Goal: Task Accomplishment & Management: Use online tool/utility

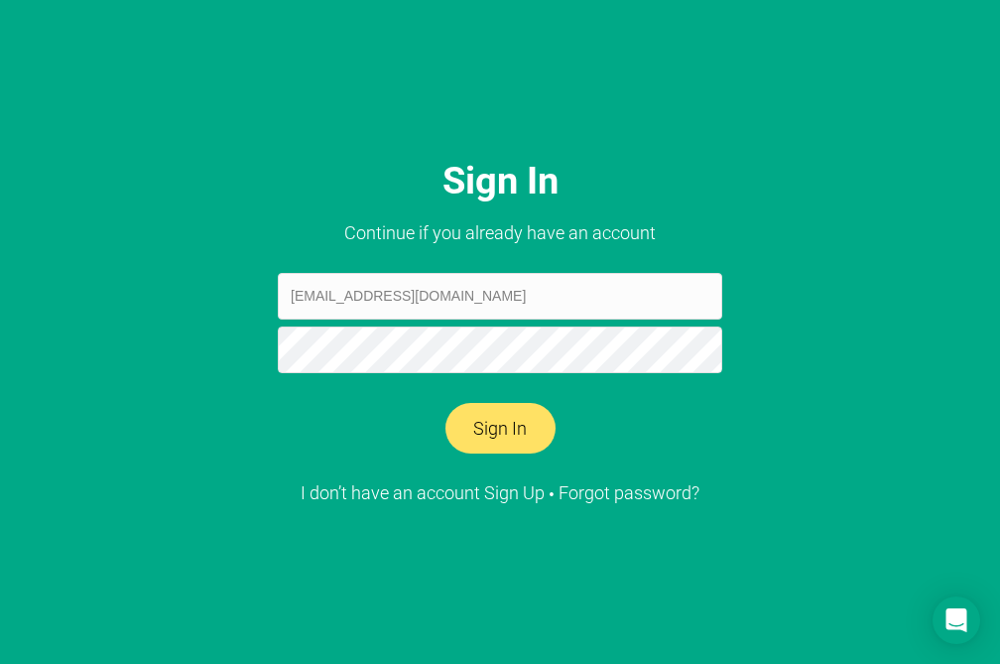
type input "[EMAIL_ADDRESS][DOMAIN_NAME]"
click at [446, 403] on button "Sign In" at bounding box center [501, 429] width 110 height 52
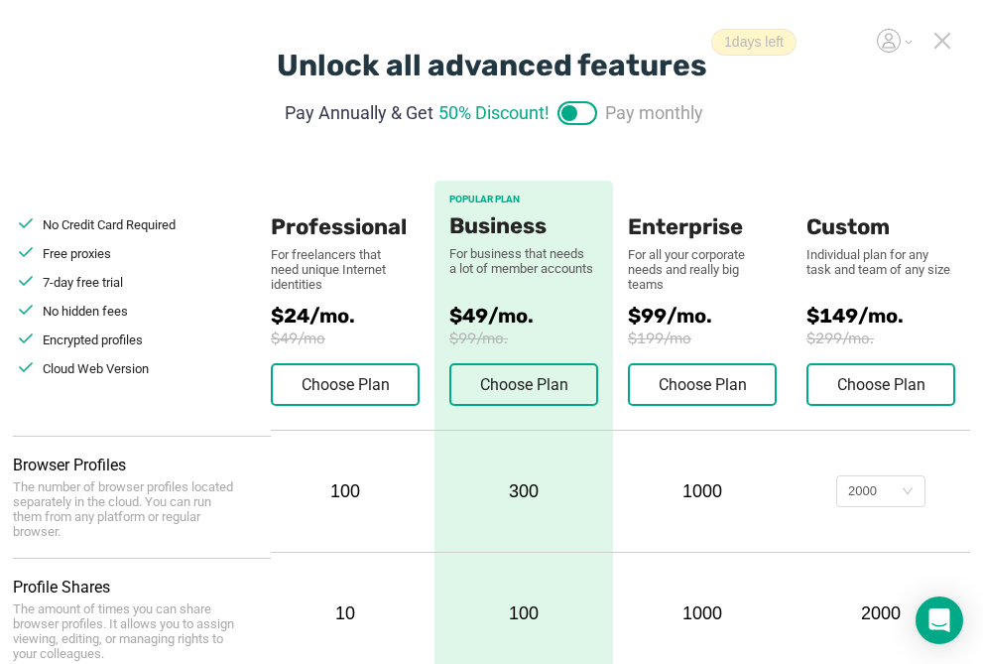
click at [947, 41] on icon at bounding box center [943, 41] width 18 height 18
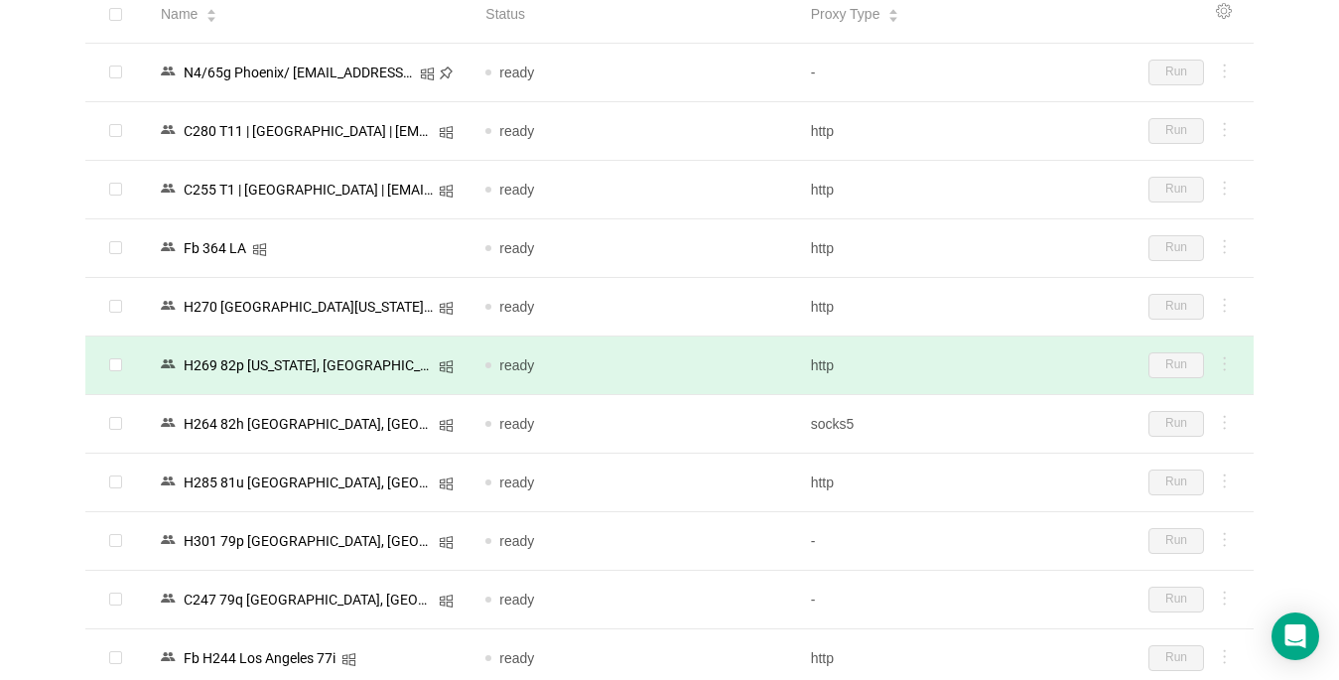
scroll to position [198, 0]
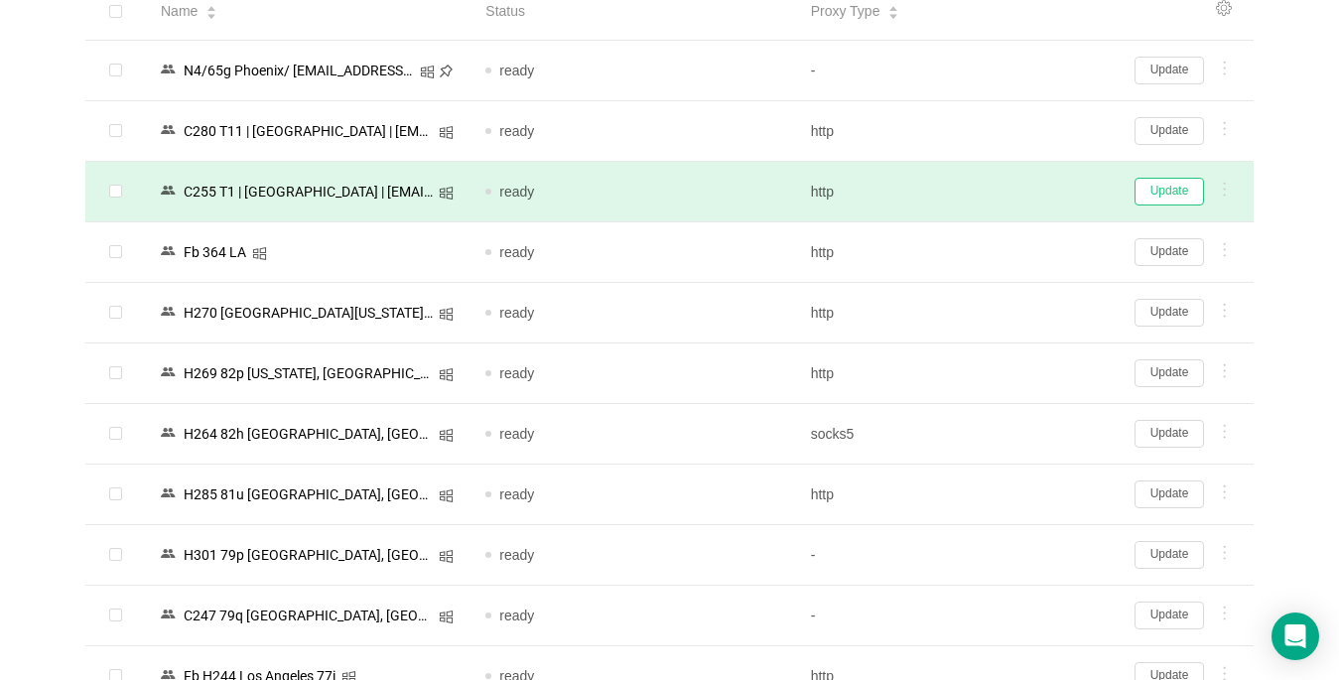
click at [999, 192] on button "Update" at bounding box center [1168, 192] width 69 height 28
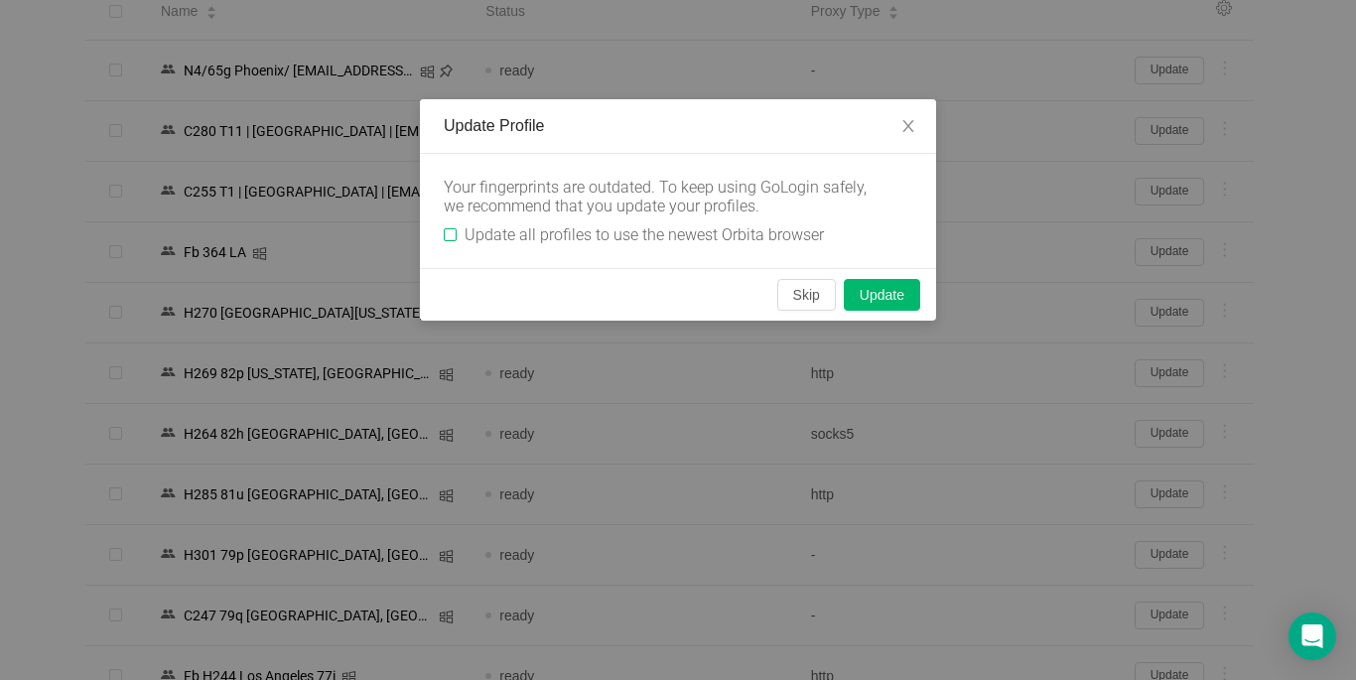
click at [455, 230] on input "Update all profiles to use the newest Orbita browser" at bounding box center [450, 234] width 13 height 13
checkbox input "true"
click at [799, 298] on button "Skip" at bounding box center [806, 295] width 59 height 32
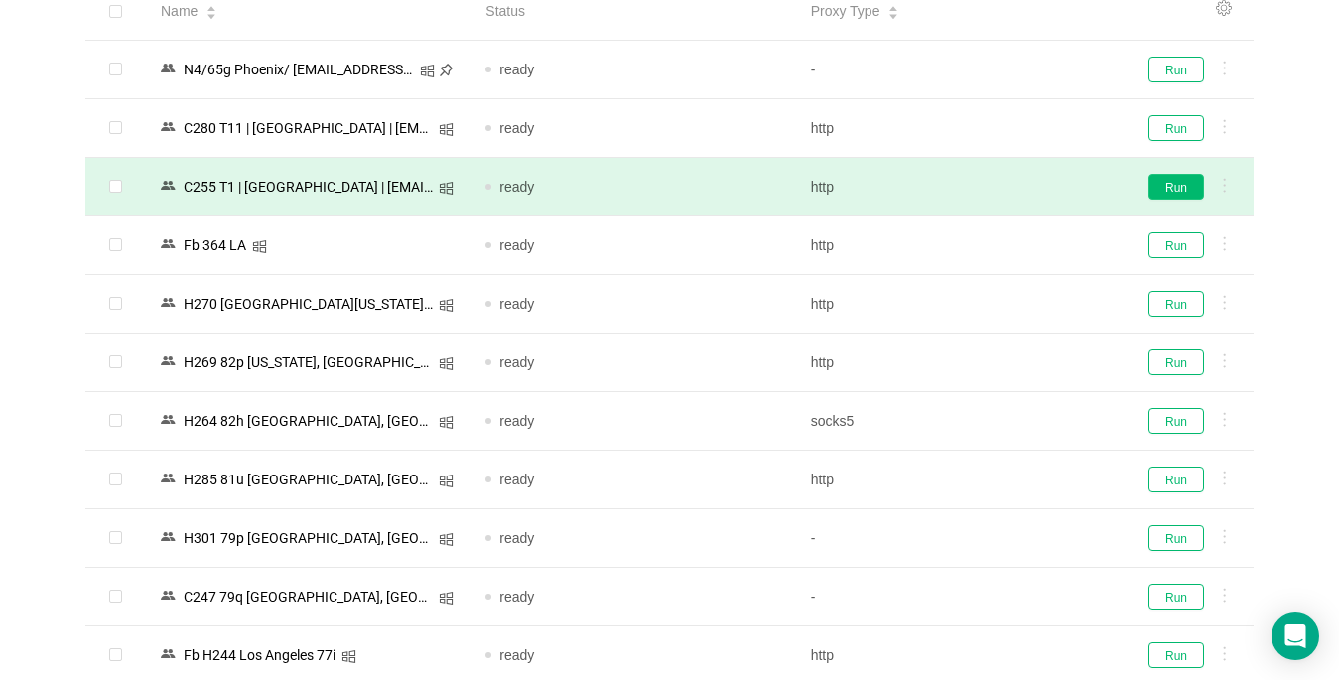
click at [999, 181] on button "Run" at bounding box center [1176, 187] width 56 height 26
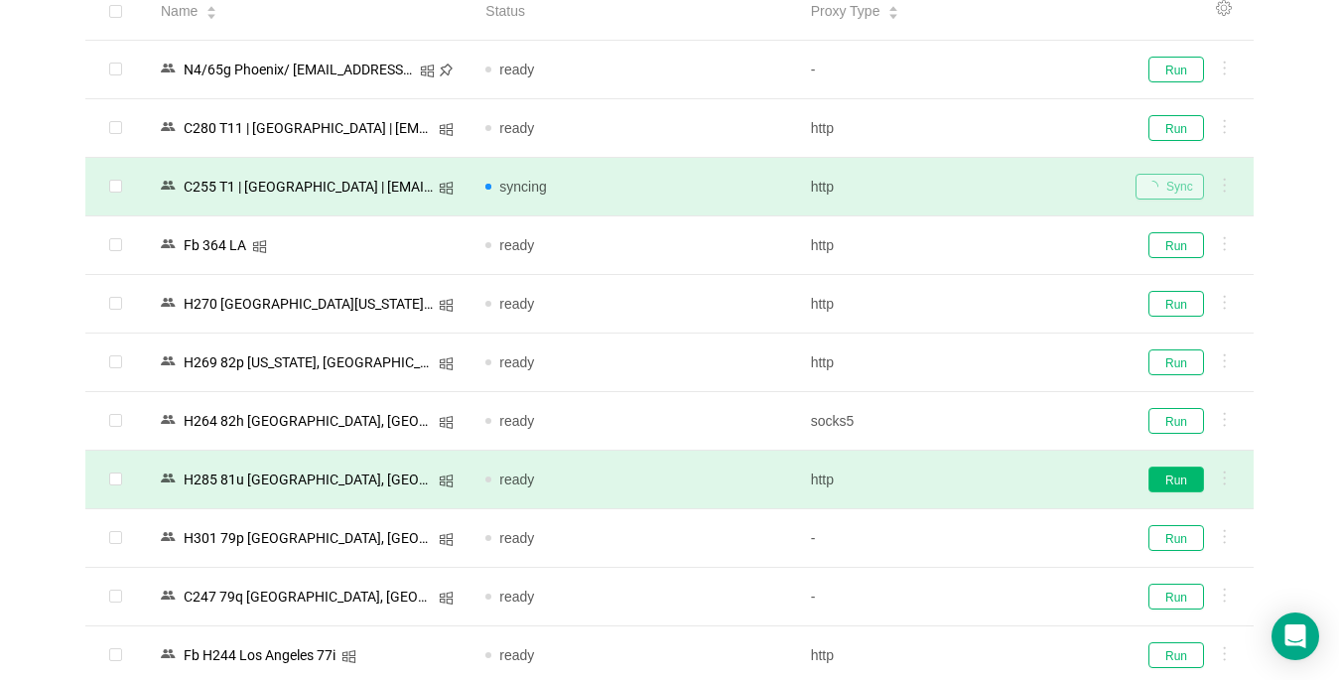
click at [999, 470] on button "Run" at bounding box center [1176, 479] width 56 height 26
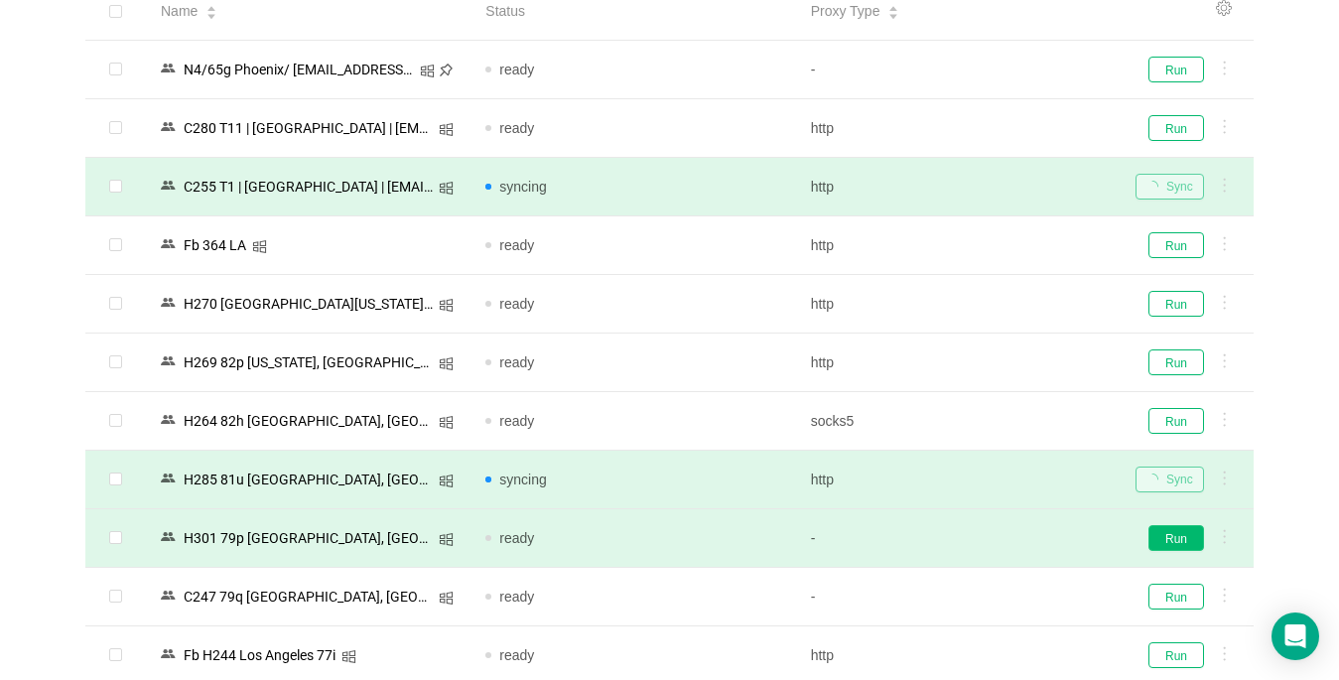
click at [999, 548] on button "Run" at bounding box center [1176, 538] width 56 height 26
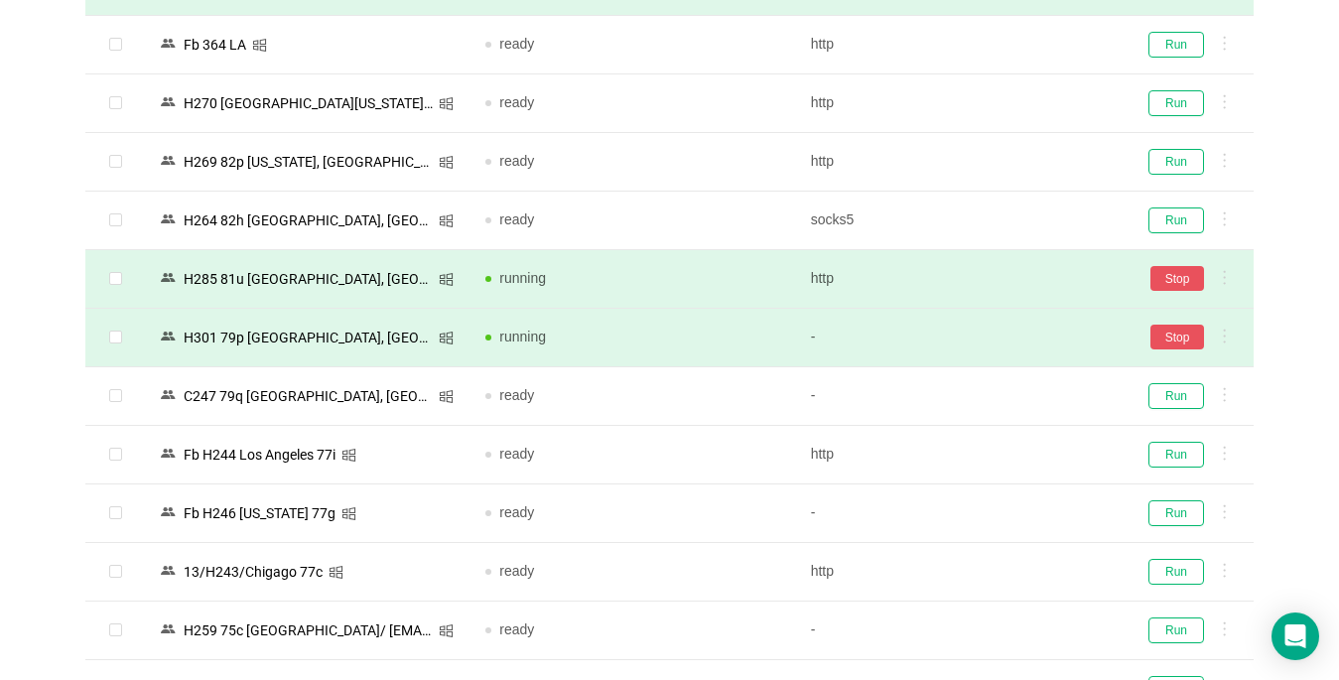
scroll to position [488, 0]
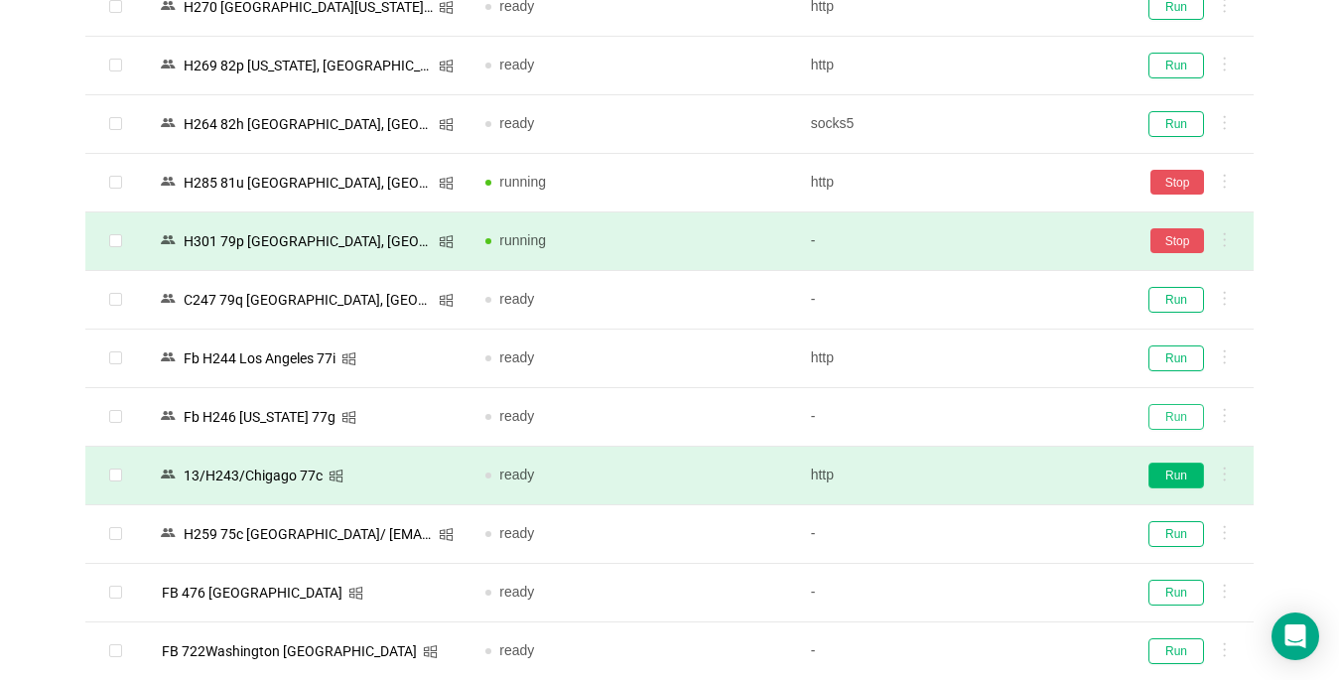
click at [999, 417] on button "Run" at bounding box center [1176, 417] width 56 height 26
click at [999, 478] on button "Run" at bounding box center [1176, 475] width 56 height 26
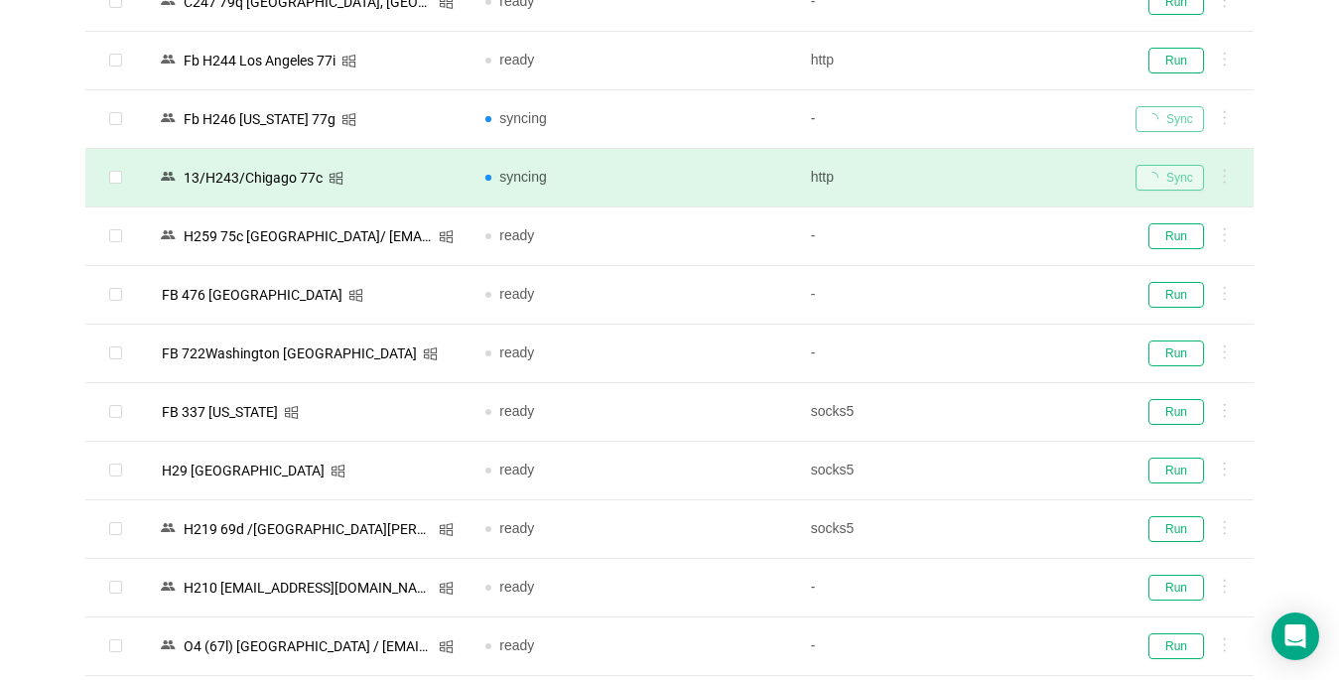
scroll to position [984, 0]
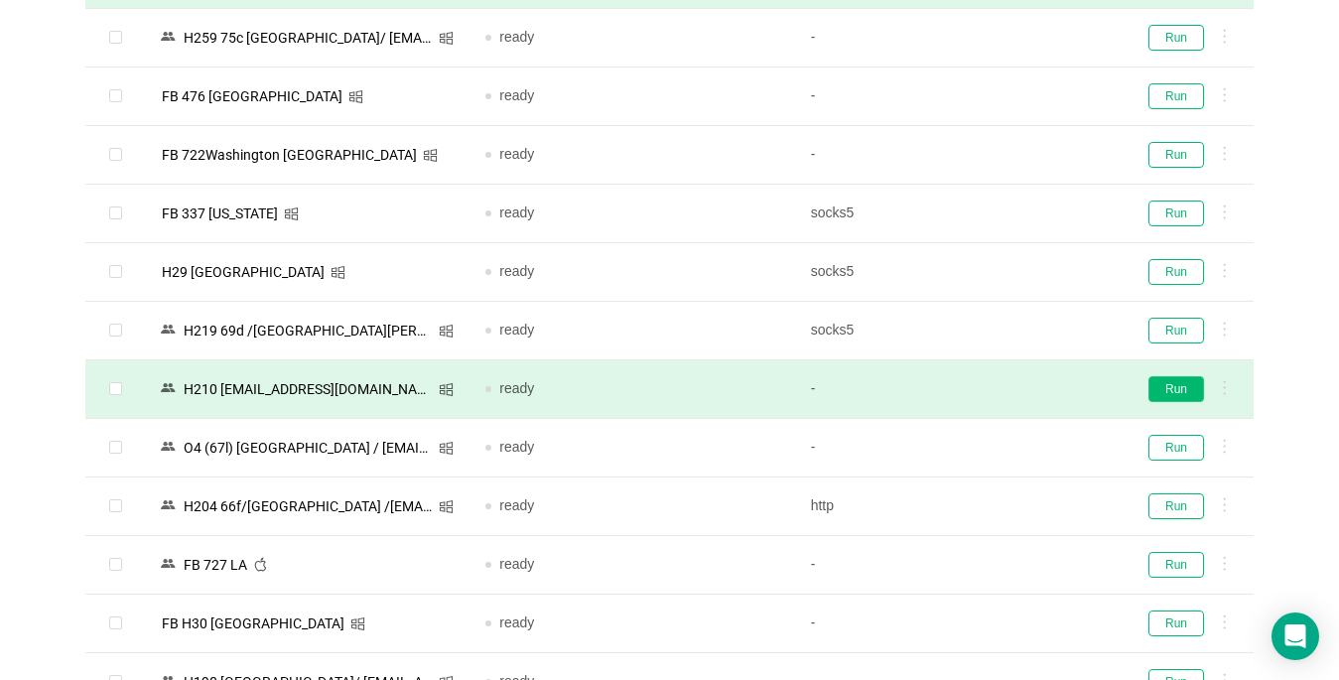
click at [999, 393] on button "Run" at bounding box center [1176, 389] width 56 height 26
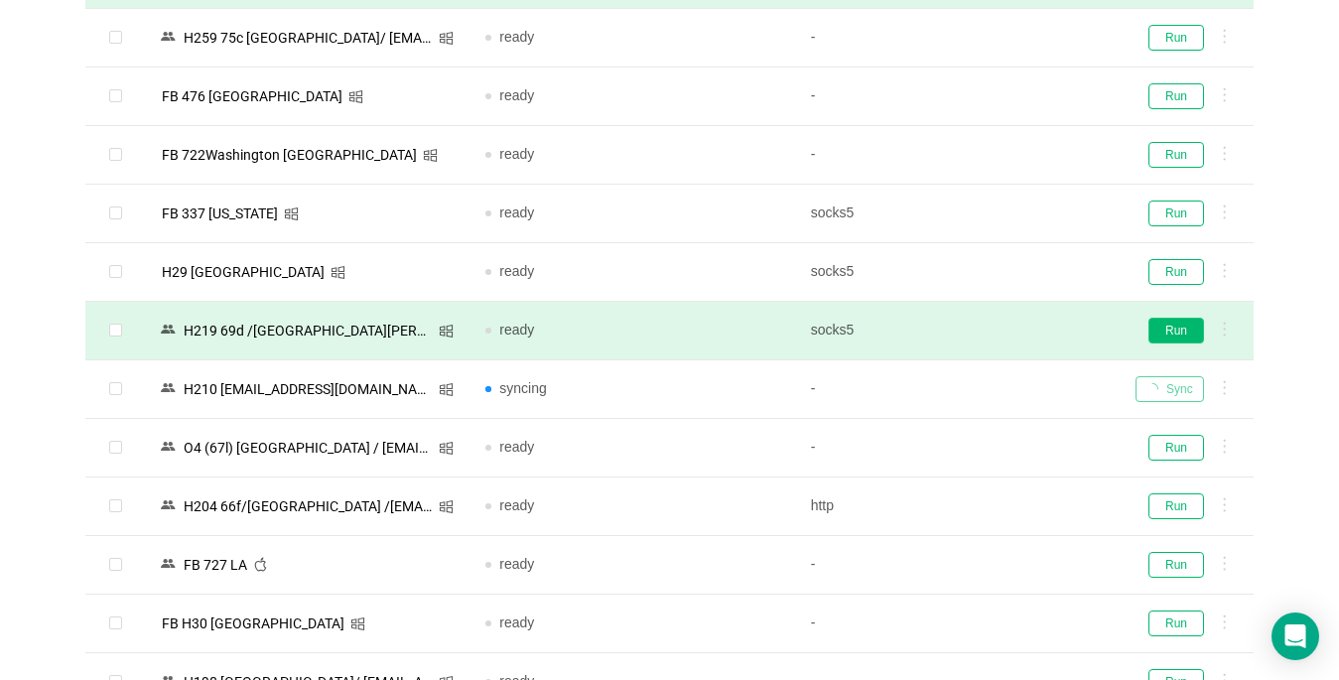
click at [999, 337] on button "Run" at bounding box center [1176, 331] width 56 height 26
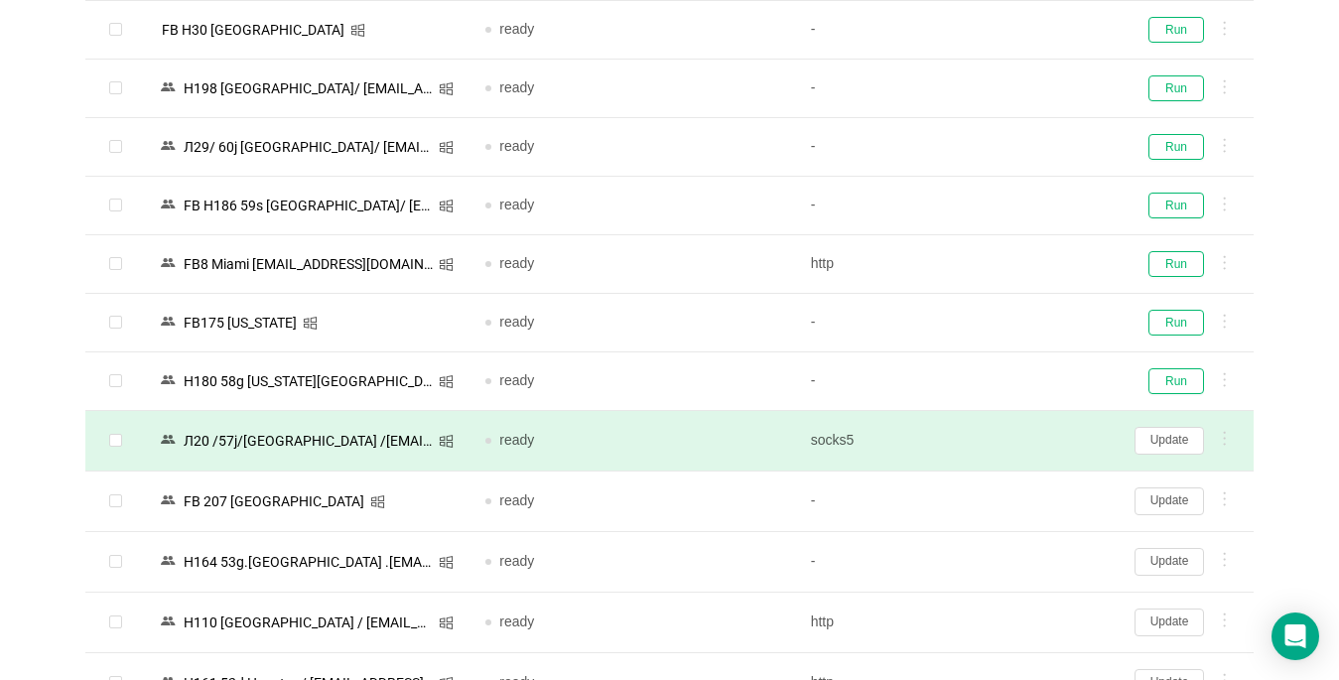
scroll to position [1580, 0]
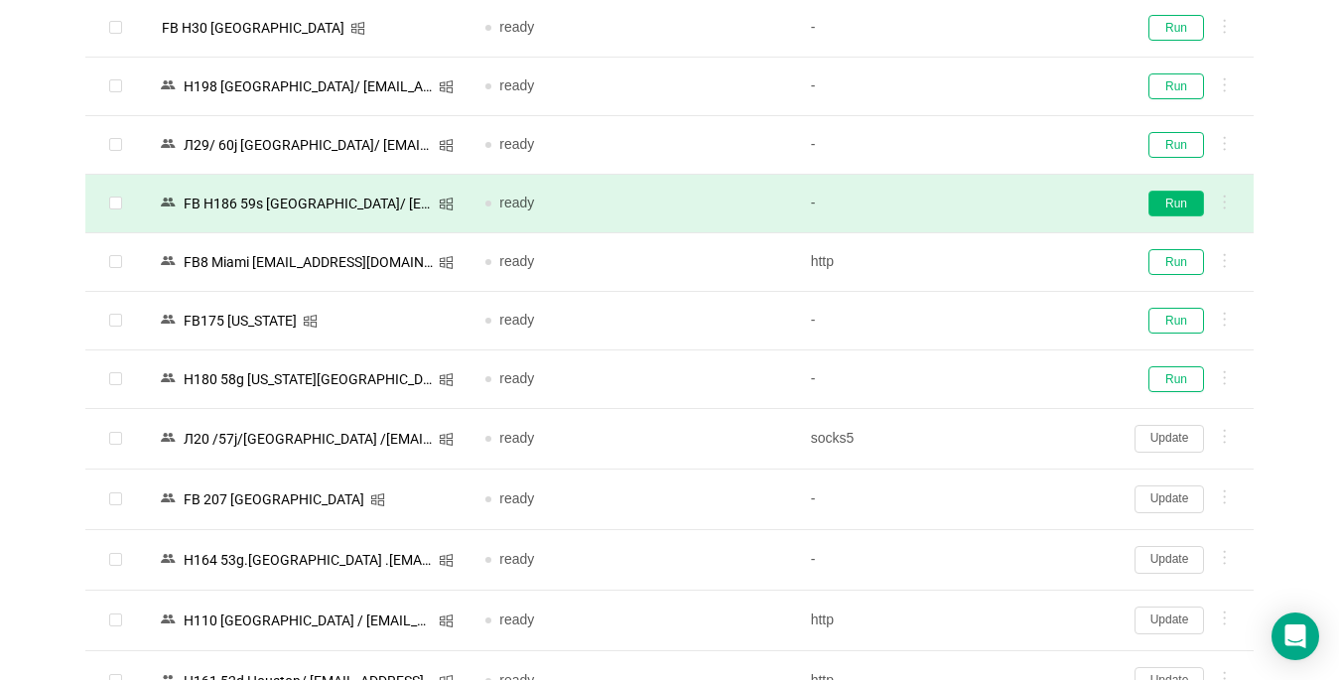
click at [999, 206] on button "Run" at bounding box center [1176, 204] width 56 height 26
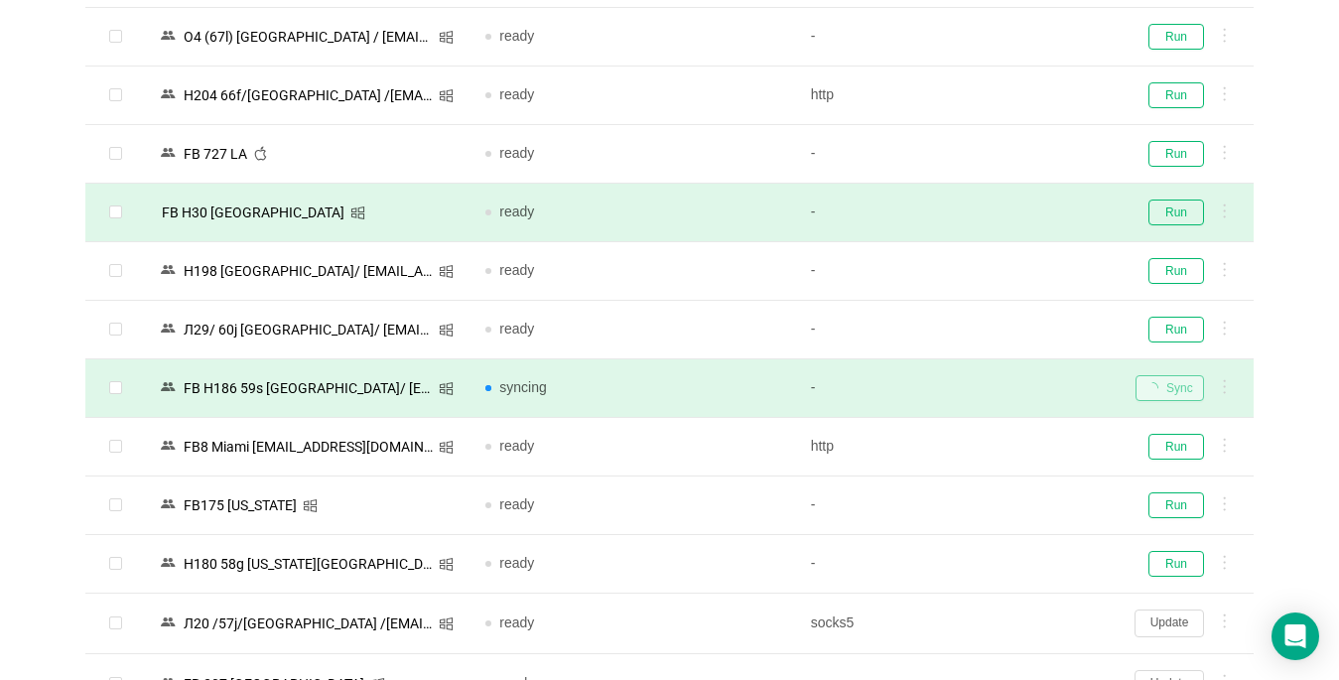
scroll to position [1381, 0]
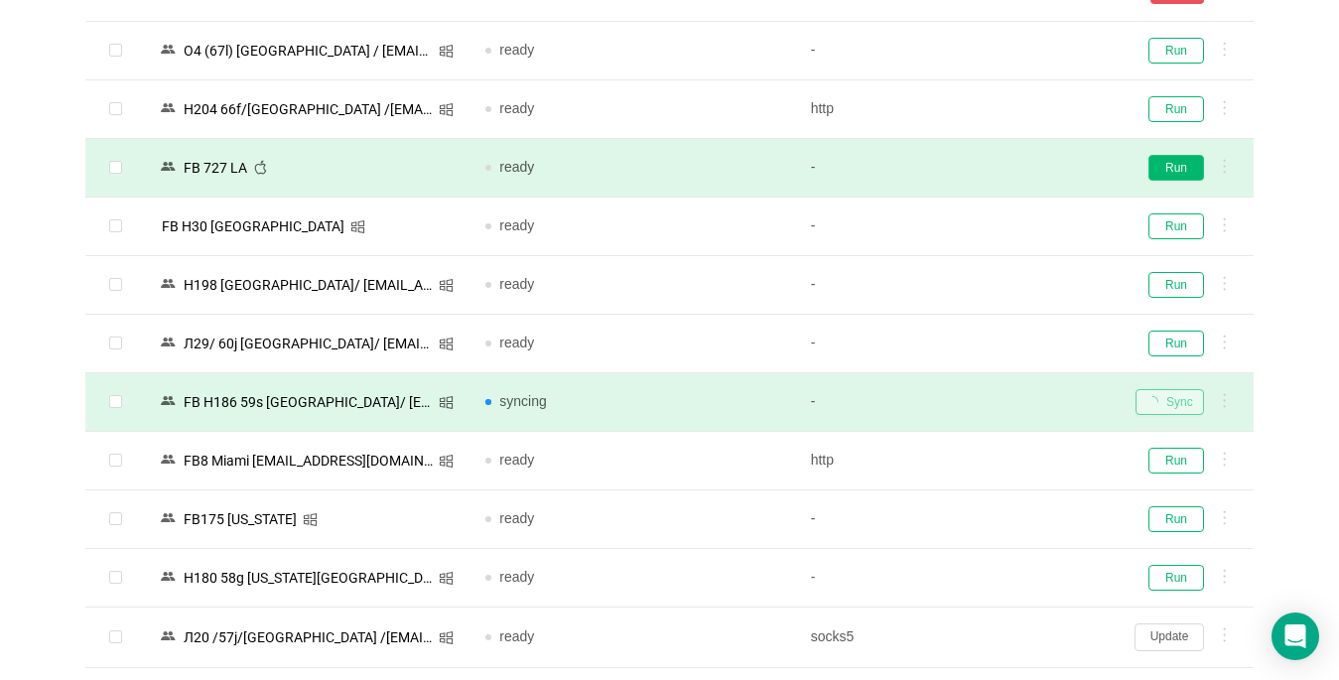
click at [999, 167] on button "Run" at bounding box center [1176, 168] width 56 height 26
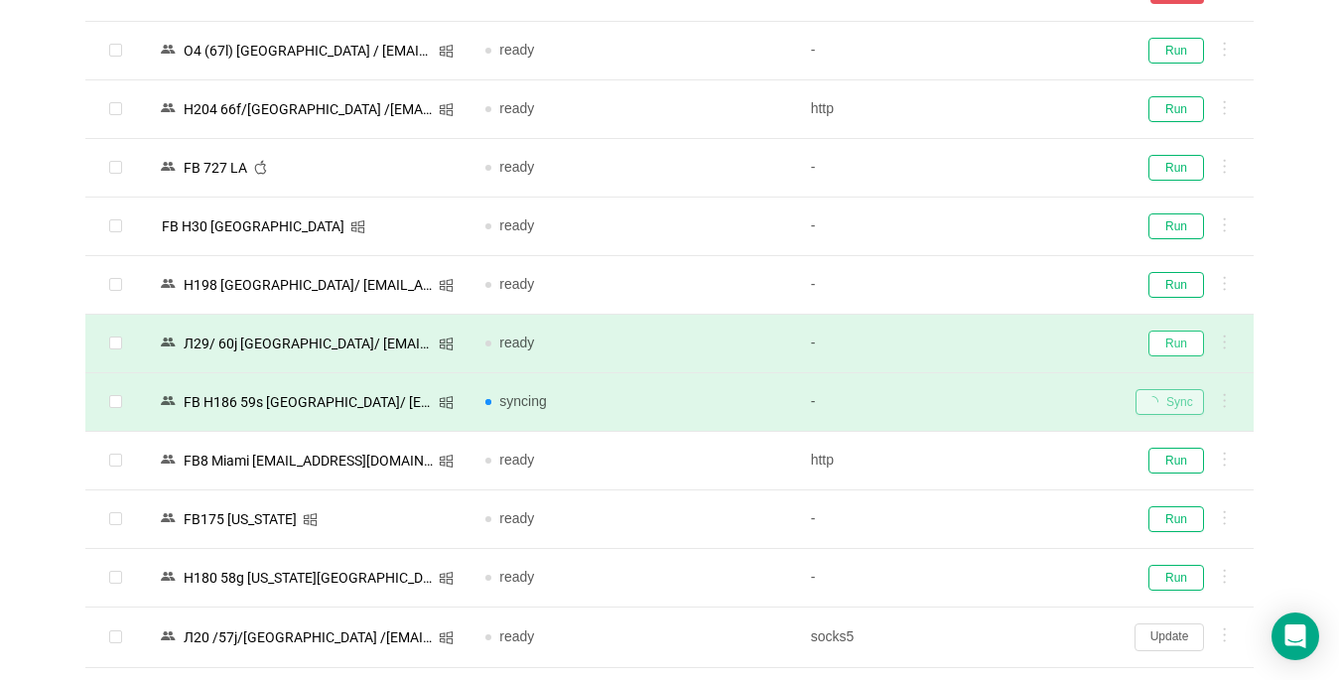
click at [999, 339] on button "Run" at bounding box center [1176, 343] width 56 height 26
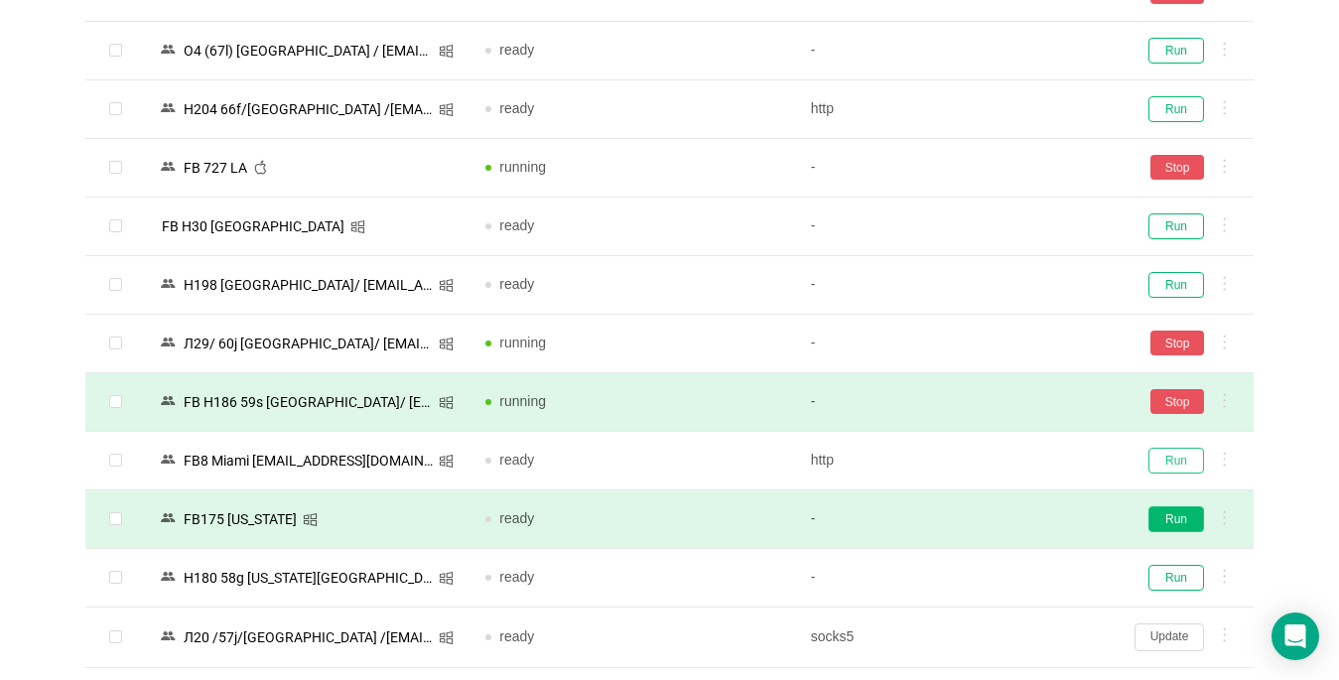
click at [999, 460] on button "Run" at bounding box center [1176, 461] width 56 height 26
click at [999, 512] on button "Run" at bounding box center [1176, 519] width 56 height 26
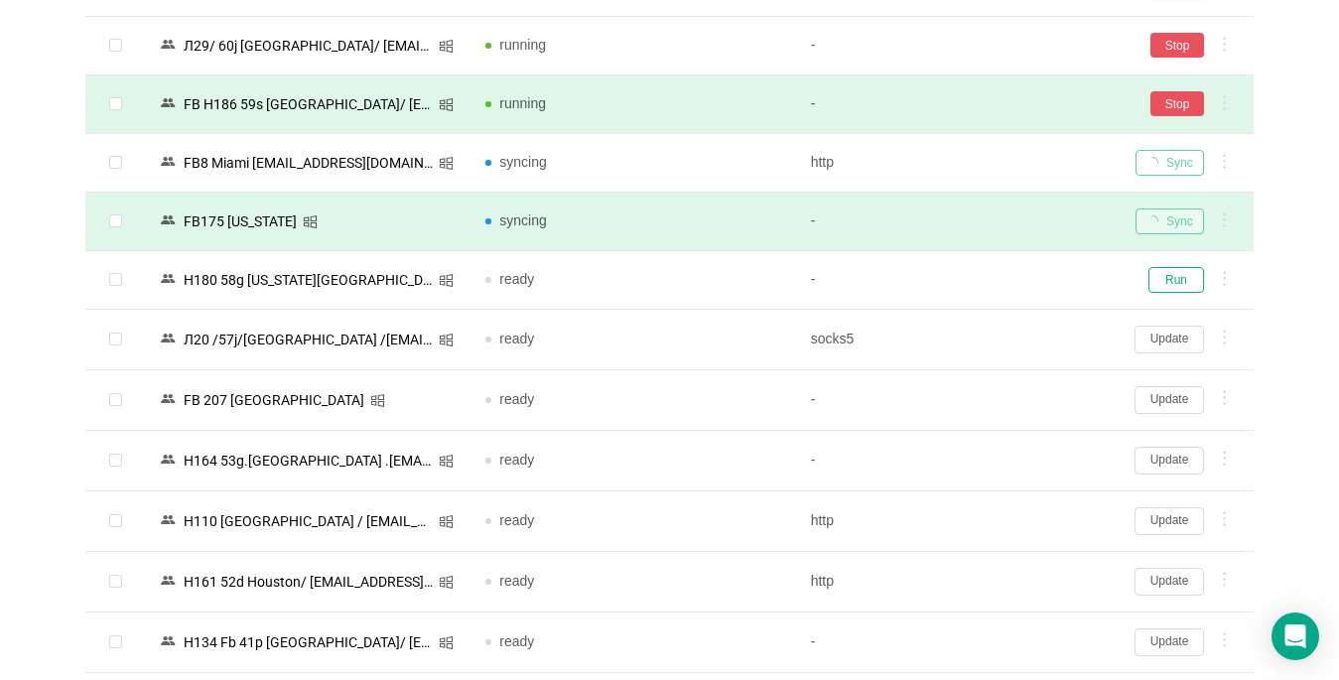
scroll to position [1977, 0]
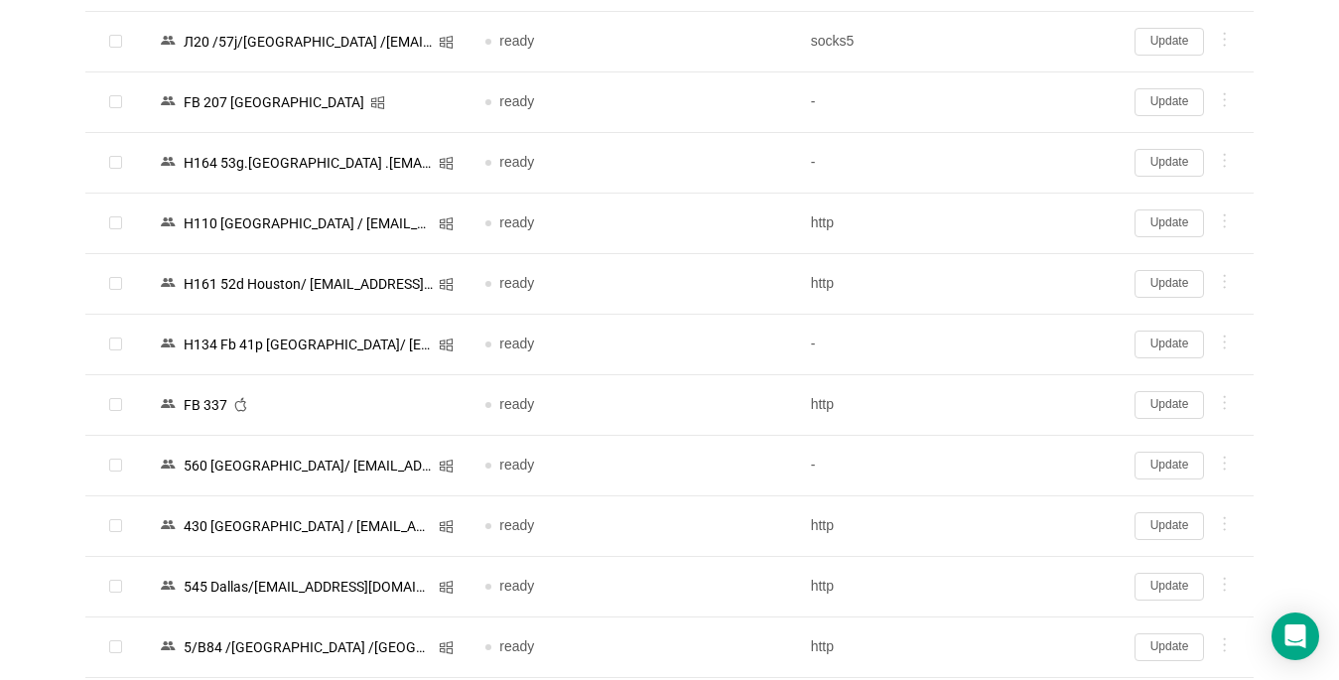
click at [999, 399] on button "Update" at bounding box center [1168, 405] width 69 height 28
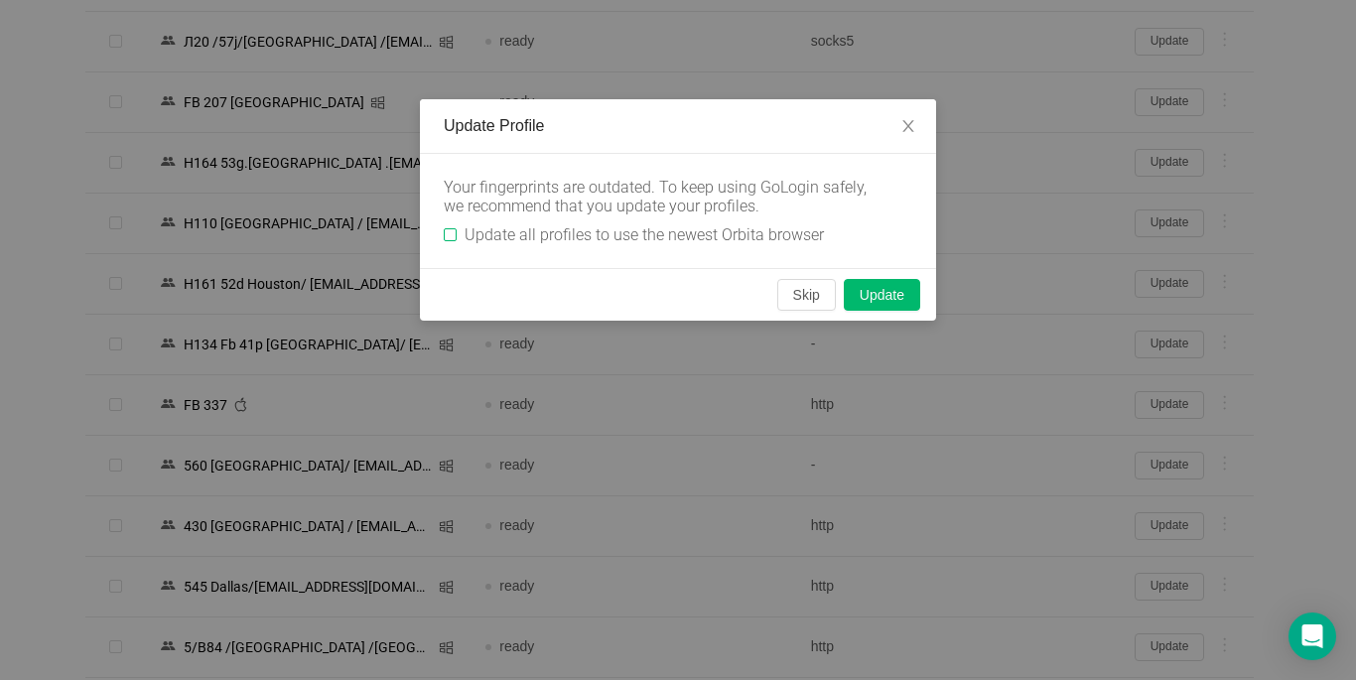
click at [454, 234] on input "Update all profiles to use the newest Orbita browser" at bounding box center [450, 234] width 13 height 13
checkbox input "true"
click at [790, 292] on button "Skip" at bounding box center [806, 295] width 59 height 32
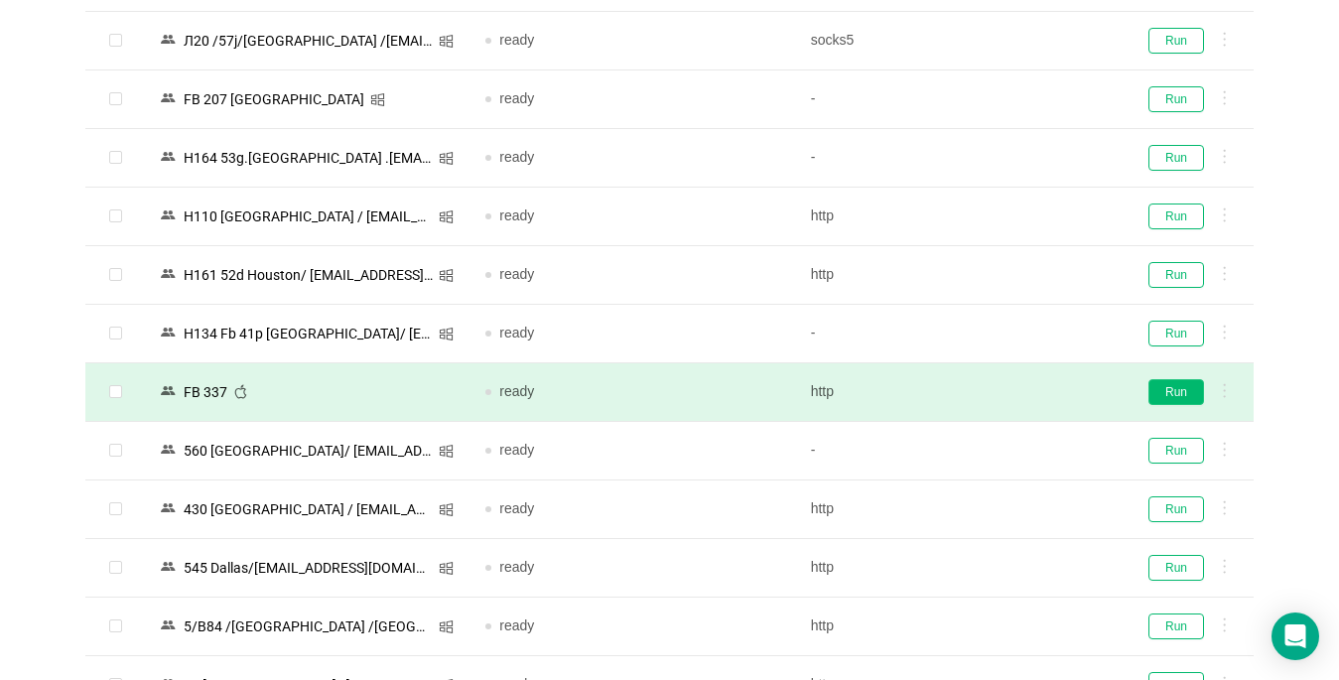
click at [999, 391] on button "Run" at bounding box center [1176, 392] width 56 height 26
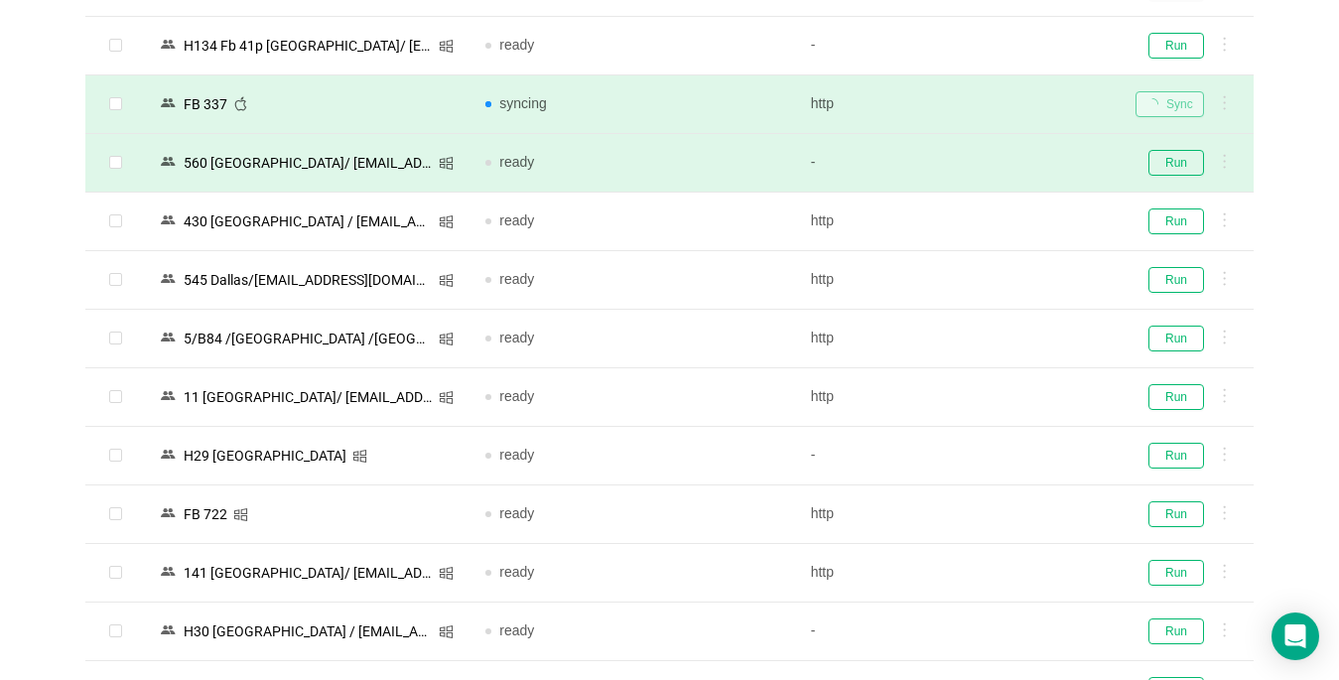
scroll to position [2275, 0]
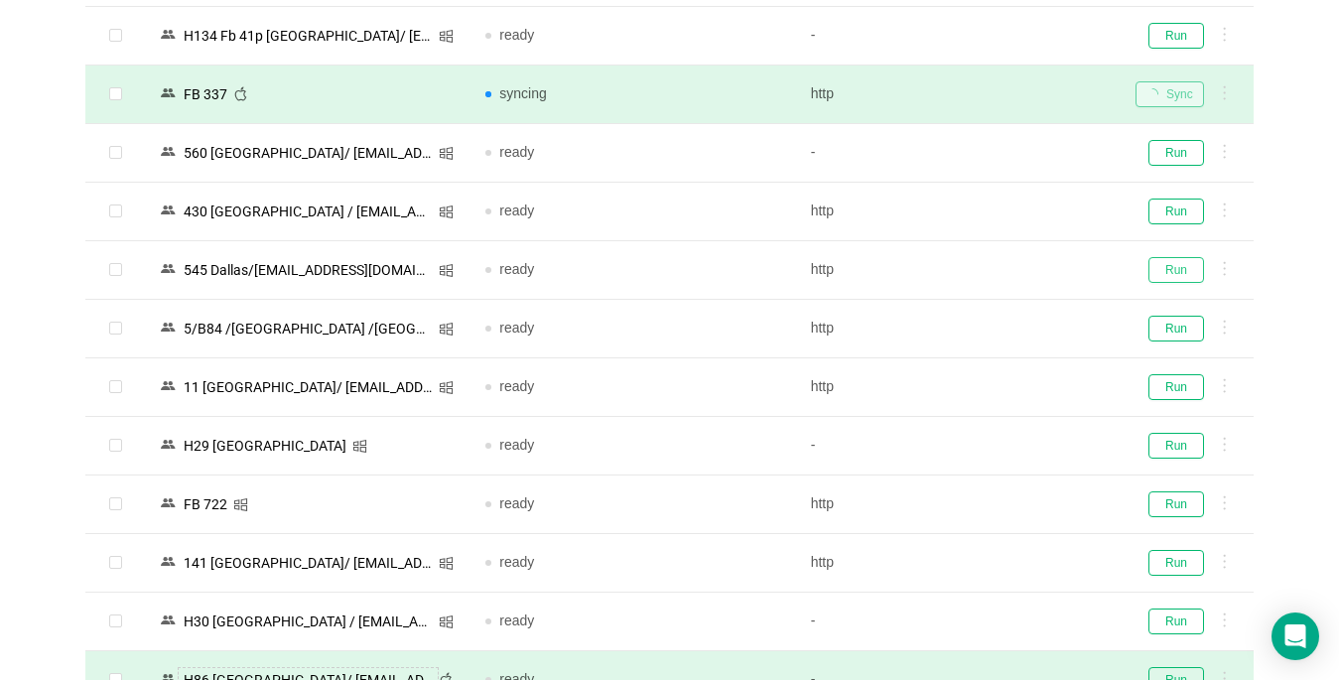
click at [999, 274] on button "Run" at bounding box center [1176, 270] width 56 height 26
click at [999, 387] on button "Run" at bounding box center [1176, 387] width 56 height 26
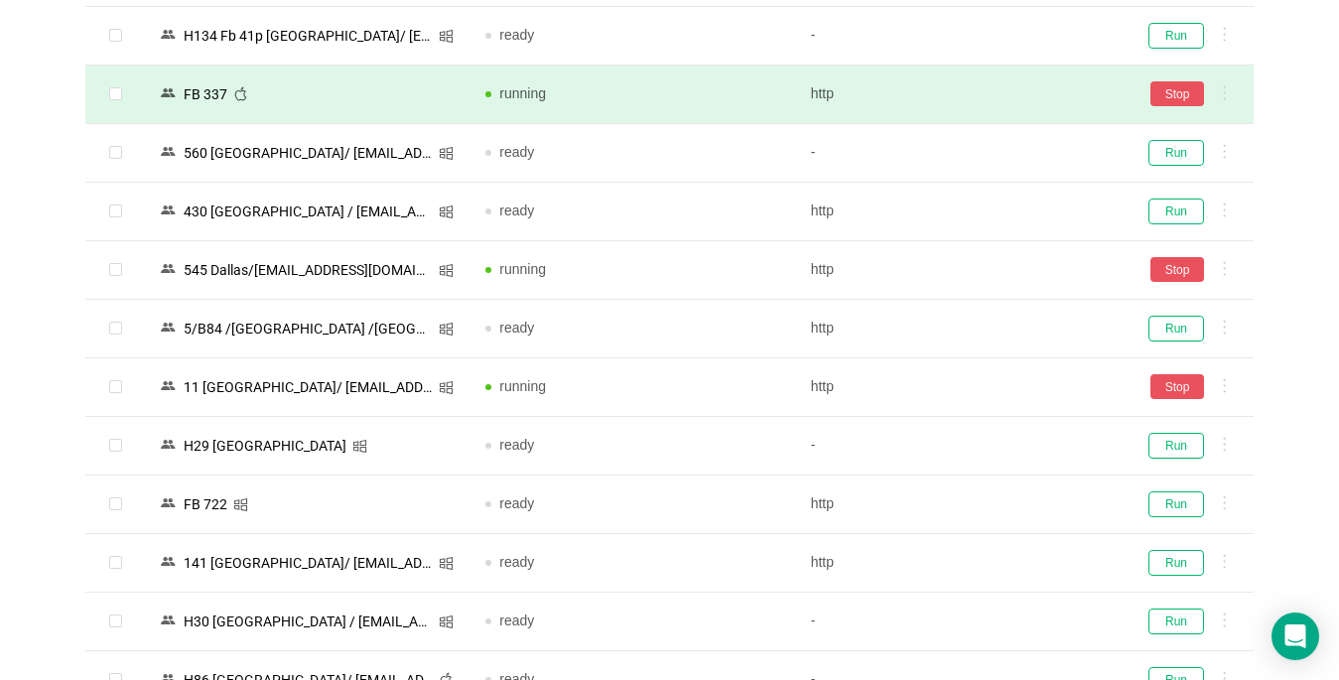
scroll to position [2572, 0]
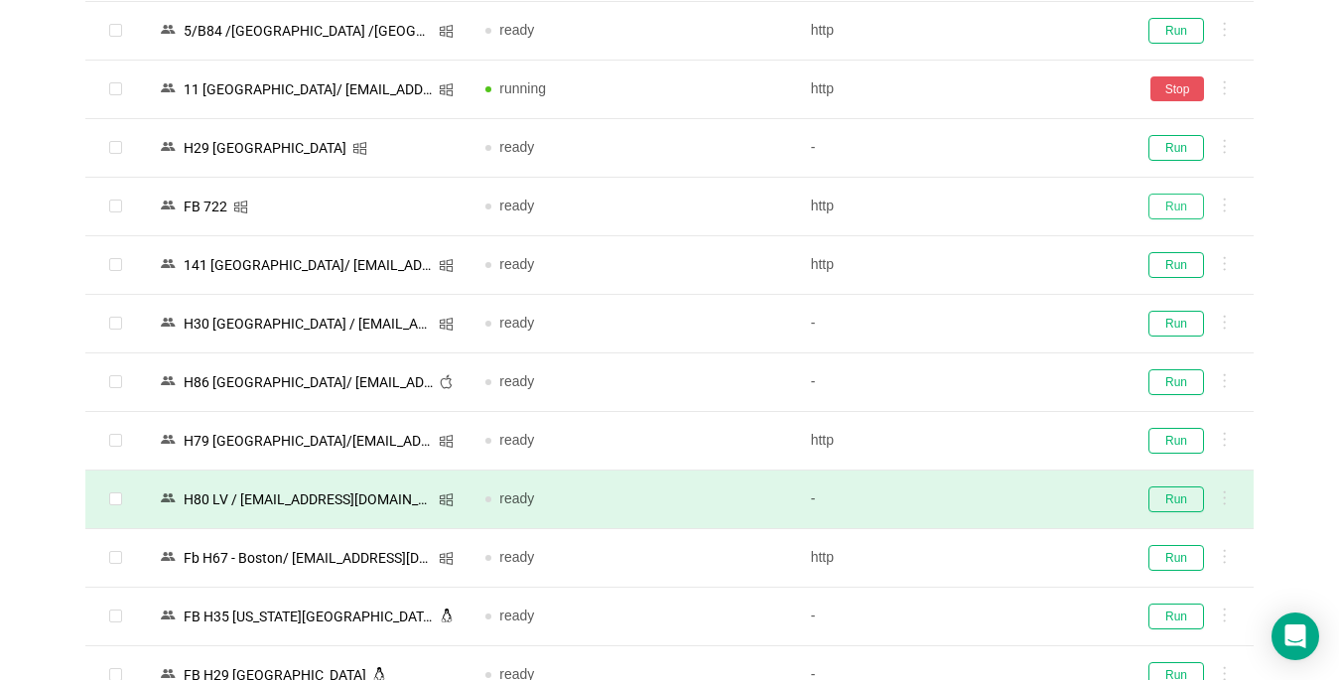
click at [999, 212] on button "Run" at bounding box center [1176, 207] width 56 height 26
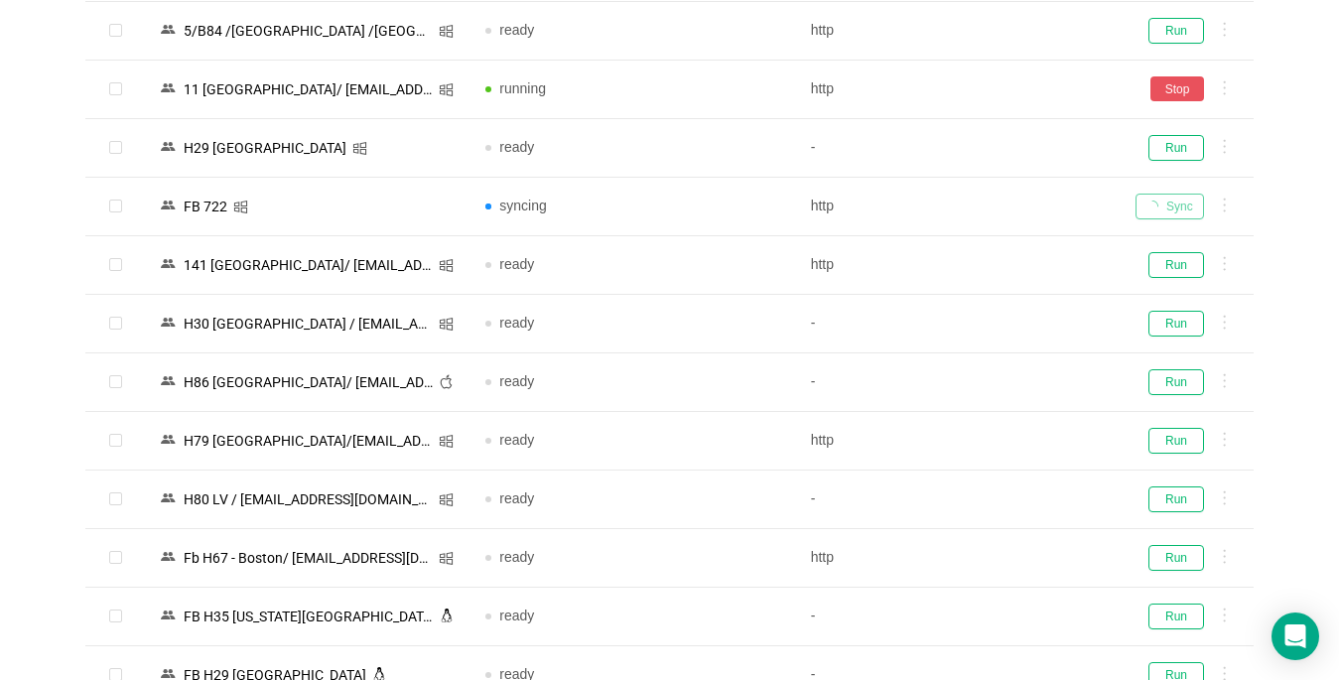
scroll to position [2672, 0]
